Goal: Task Accomplishment & Management: Manage account settings

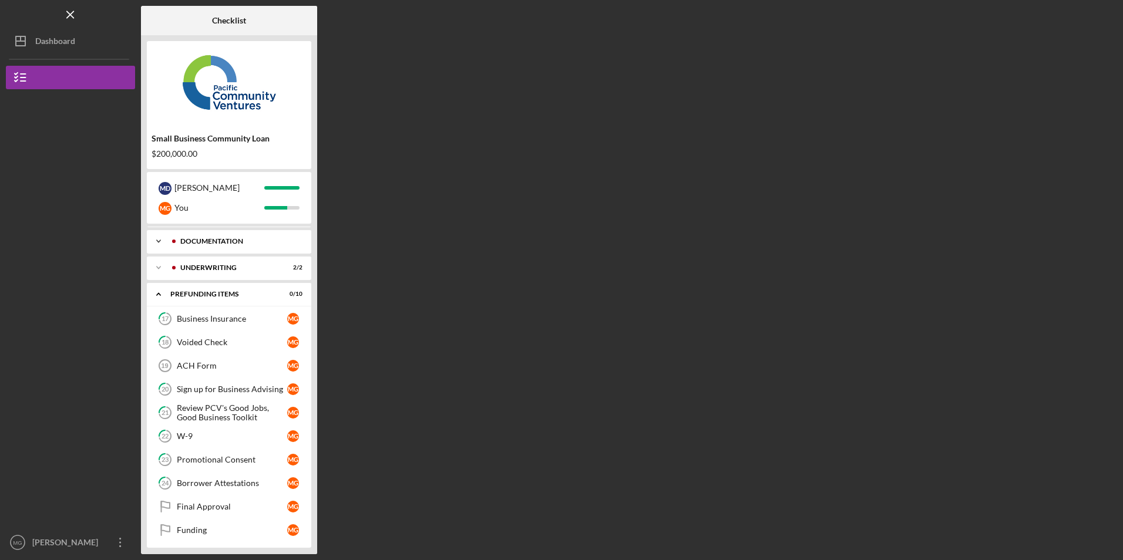
scroll to position [28, 0]
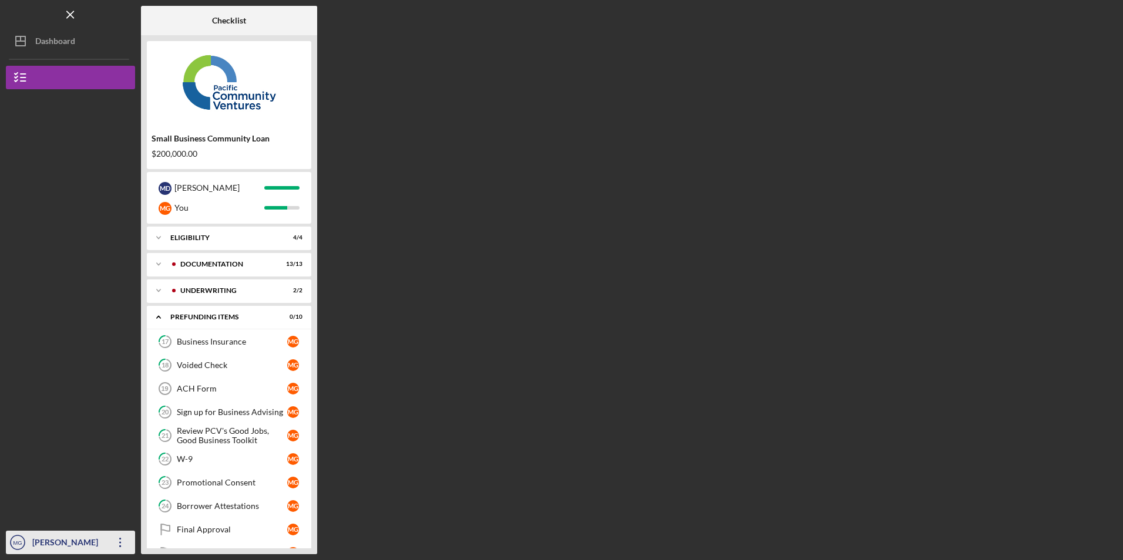
click at [120, 540] on icon "button" at bounding box center [120, 542] width 2 height 9
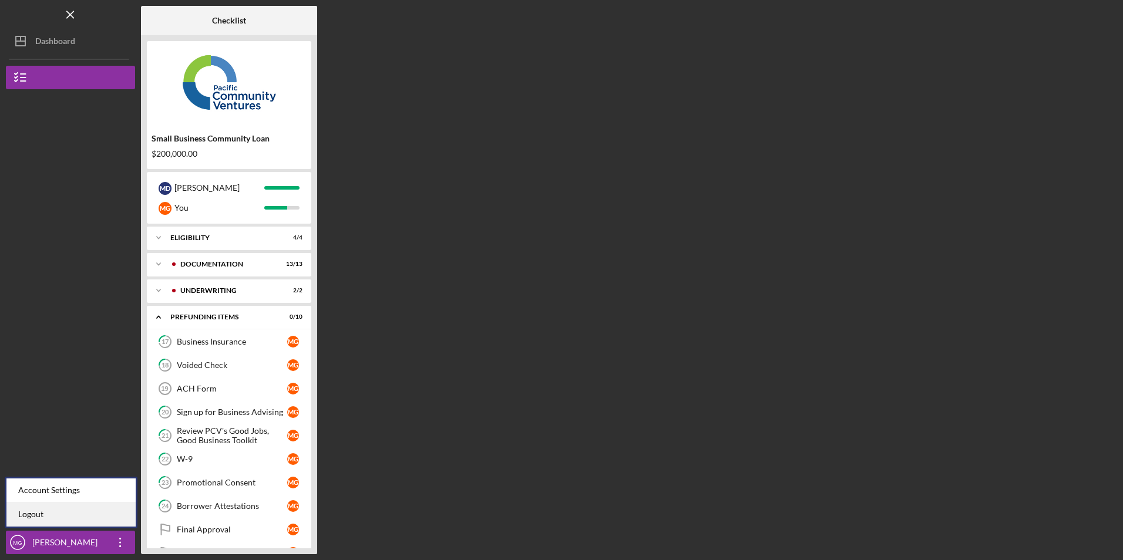
click at [113, 520] on link "Logout" at bounding box center [70, 515] width 129 height 24
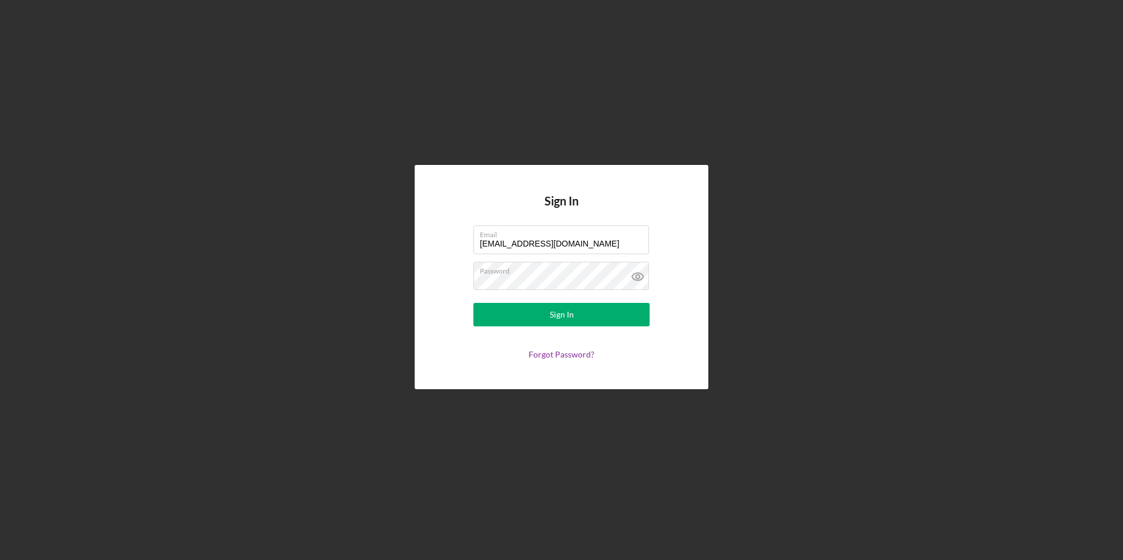
drag, startPoint x: 567, startPoint y: 241, endPoint x: 393, endPoint y: 249, distance: 174.5
click at [393, 249] on div "Sign In Email juanashhc@ymail.com Password Sign In Forgot Password?" at bounding box center [561, 277] width 1111 height 554
type input "marcyluna75@icloud.com"
click at [509, 316] on button "Sign In" at bounding box center [561, 314] width 176 height 23
